Goal: Task Accomplishment & Management: Manage account settings

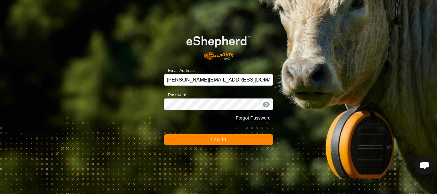
scroll to position [1338, 0]
click at [217, 141] on span "Log In" at bounding box center [219, 139] width 16 height 5
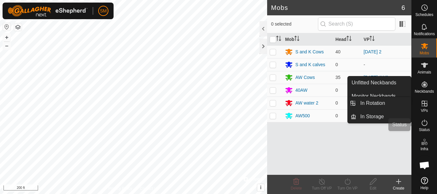
click at [424, 124] on icon at bounding box center [425, 123] width 8 height 8
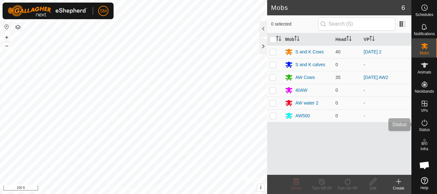
click at [425, 124] on icon at bounding box center [425, 123] width 8 height 8
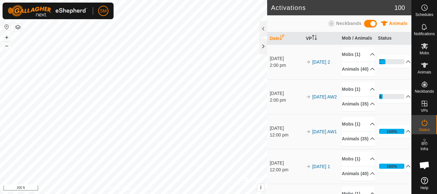
scroll to position [64, 0]
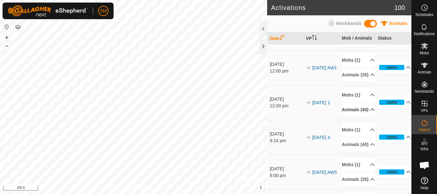
click at [365, 117] on p-accordion-header "Animals (40)" at bounding box center [358, 110] width 33 height 14
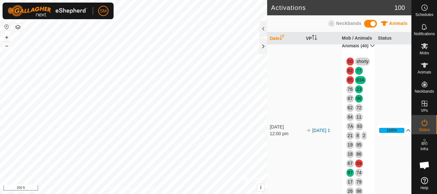
scroll to position [96, 0]
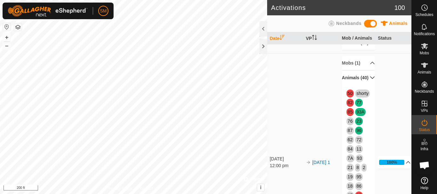
click at [365, 85] on p-accordion-header "Animals (40)" at bounding box center [358, 78] width 33 height 14
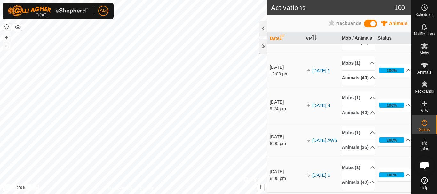
click at [406, 73] on icon at bounding box center [408, 70] width 5 height 5
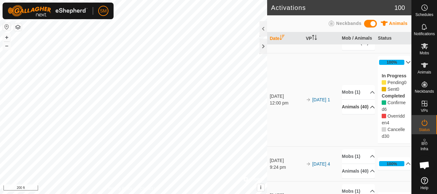
click at [370, 109] on icon at bounding box center [372, 107] width 4 height 3
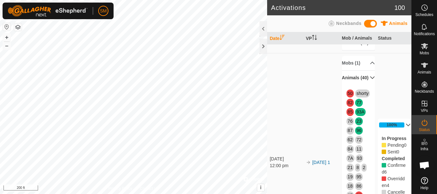
click at [364, 85] on p-accordion-header "Animals (40)" at bounding box center [358, 78] width 33 height 14
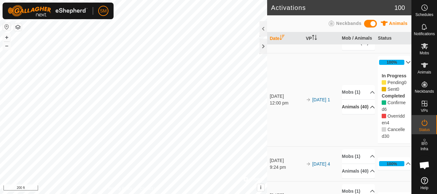
click at [406, 65] on icon at bounding box center [408, 62] width 5 height 5
